Goal: Obtain resource: Obtain resource

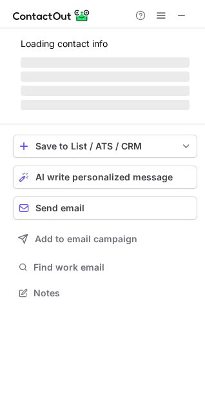
scroll to position [6, 6]
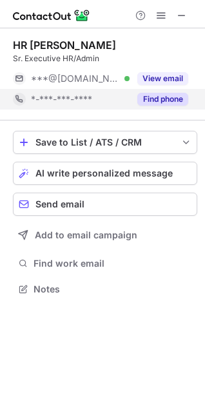
click at [159, 94] on button "Find phone" at bounding box center [162, 99] width 51 height 13
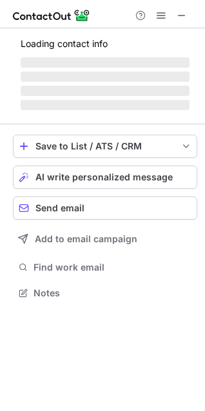
scroll to position [6, 6]
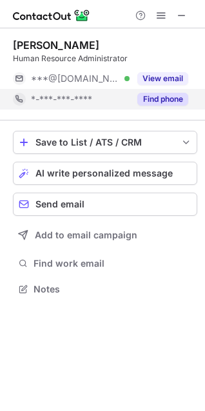
click at [164, 98] on button "Find phone" at bounding box center [162, 99] width 51 height 13
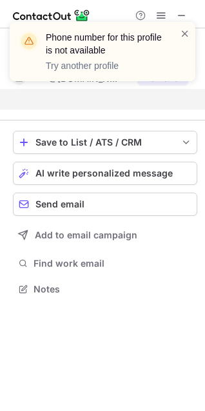
scroll to position [259, 205]
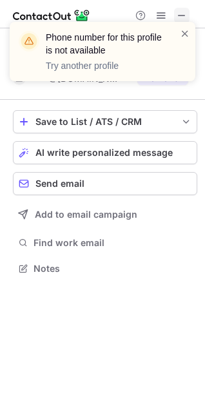
click at [183, 10] on span at bounding box center [181, 15] width 10 height 10
